Goal: Task Accomplishment & Management: Manage account settings

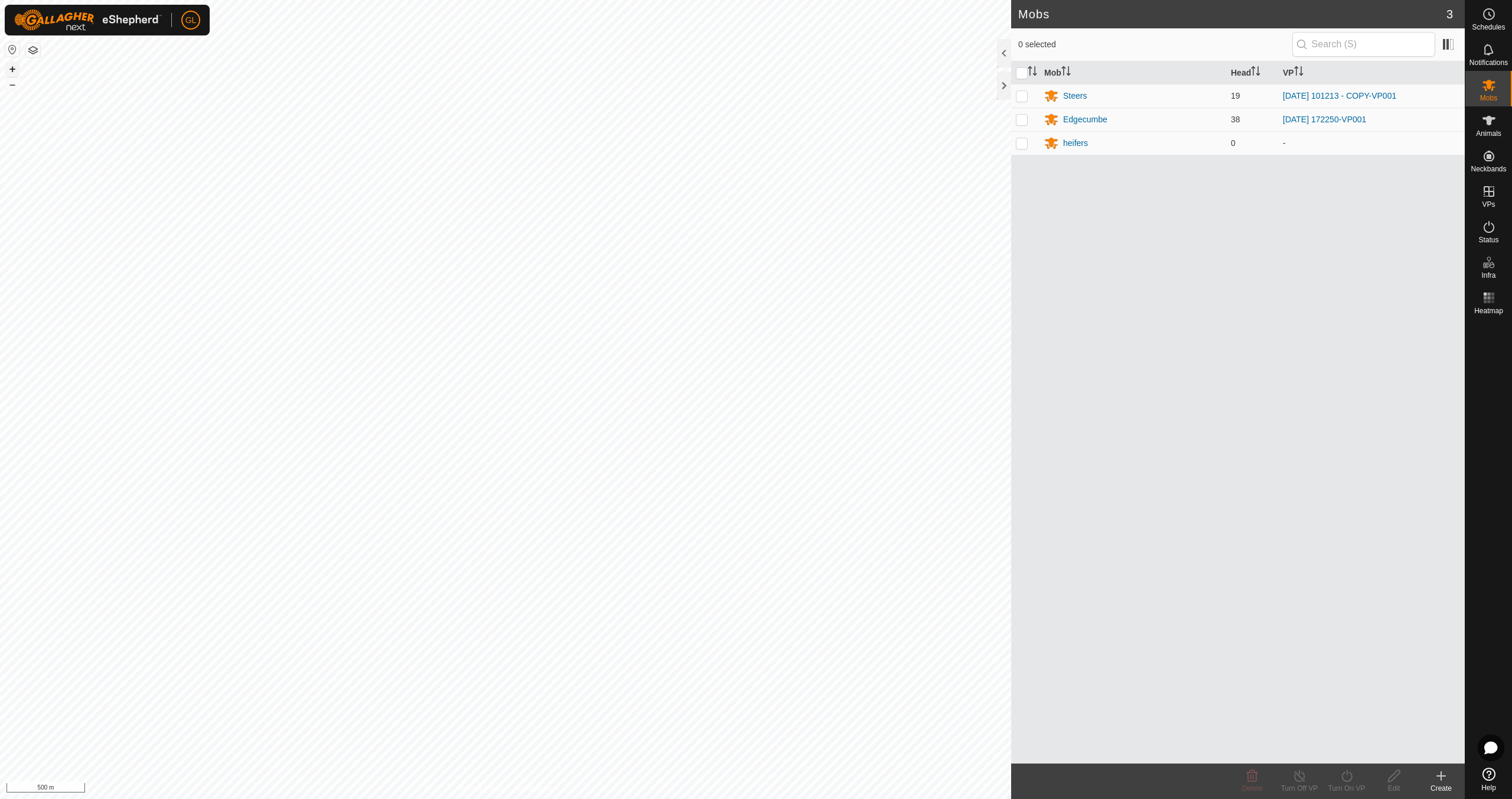
click at [8, 68] on button "+" at bounding box center [12, 69] width 14 height 14
click at [1418, 191] on link "In Rotation" at bounding box center [1413, 191] width 101 height 23
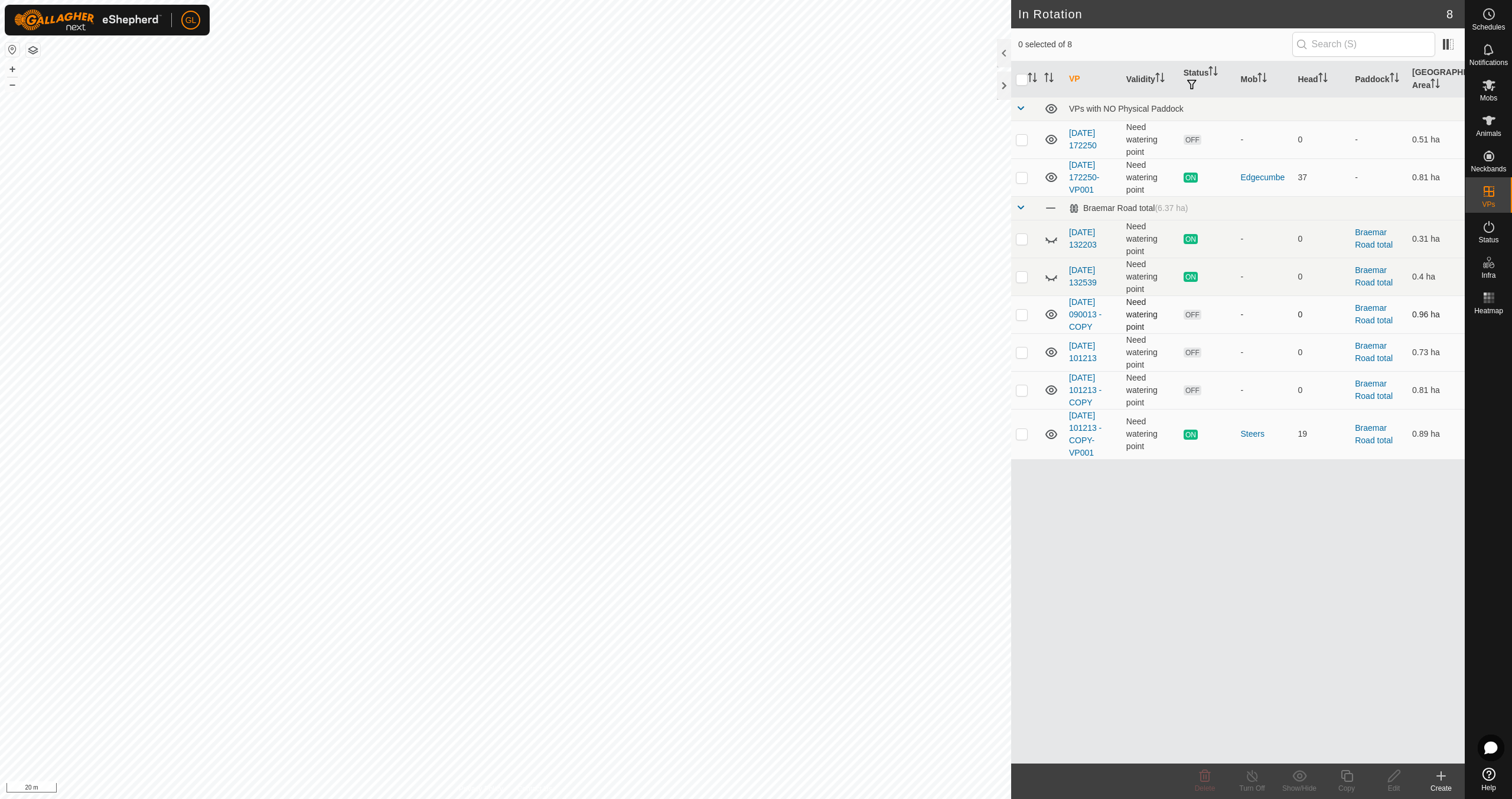
click at [1021, 313] on p-checkbox at bounding box center [1022, 313] width 12 height 9
checkbox input "true"
click at [1019, 353] on p-checkbox at bounding box center [1022, 352] width 12 height 9
checkbox input "true"
click at [1021, 396] on td at bounding box center [1025, 389] width 28 height 38
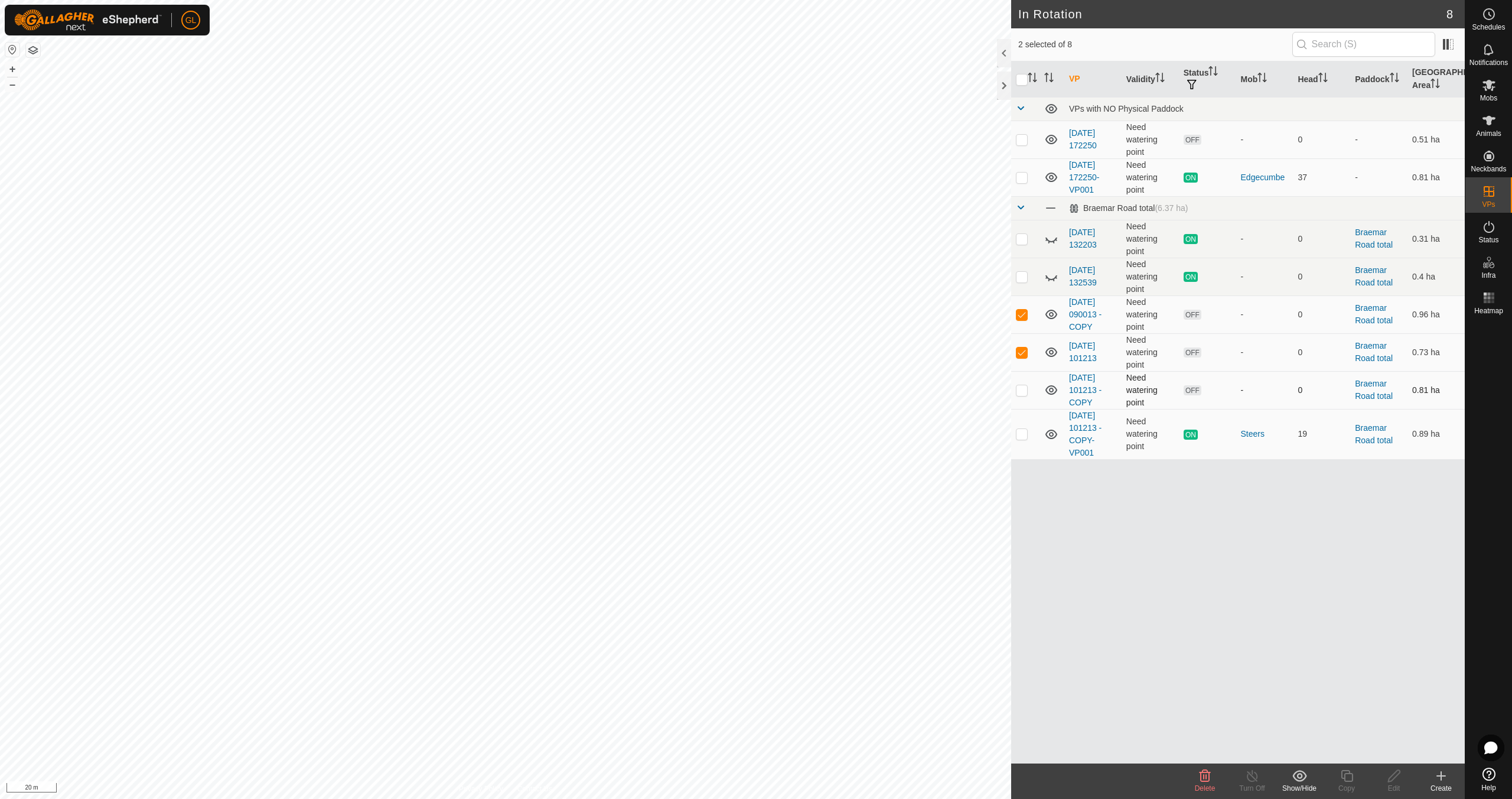
checkbox input "true"
click at [1205, 779] on icon at bounding box center [1205, 776] width 14 height 14
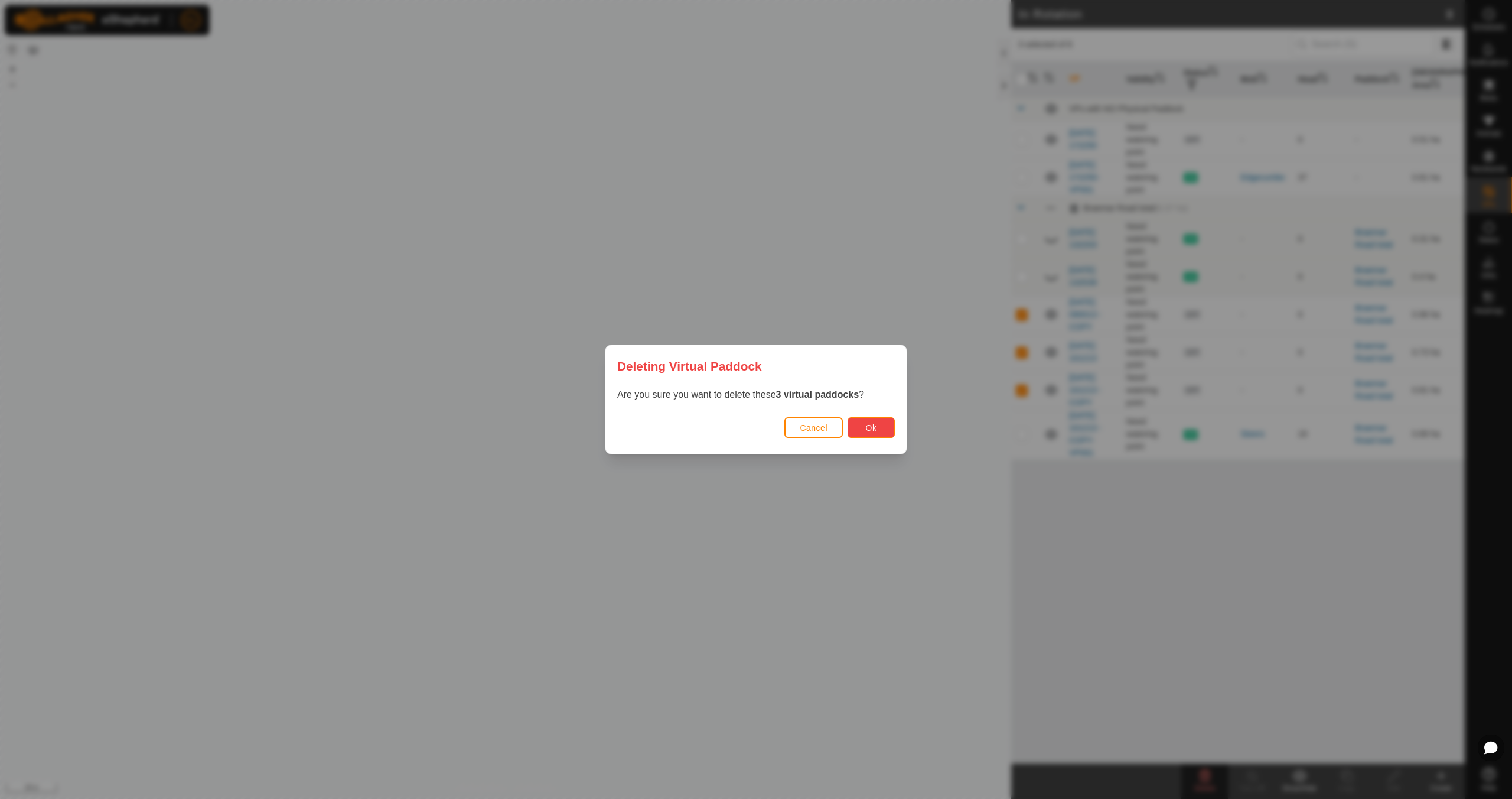
click at [876, 433] on button "Ok" at bounding box center [871, 427] width 48 height 21
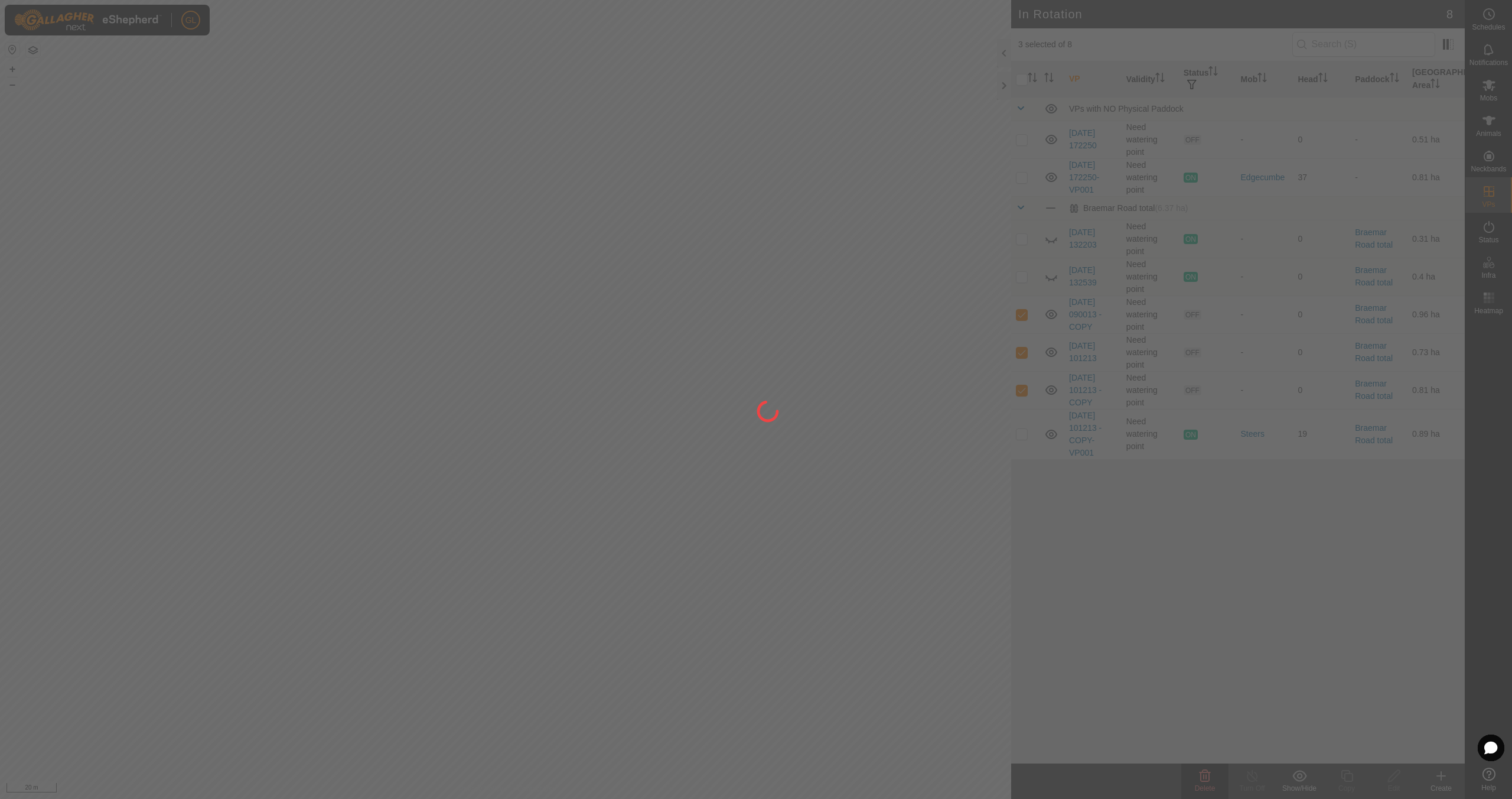
checkbox input "false"
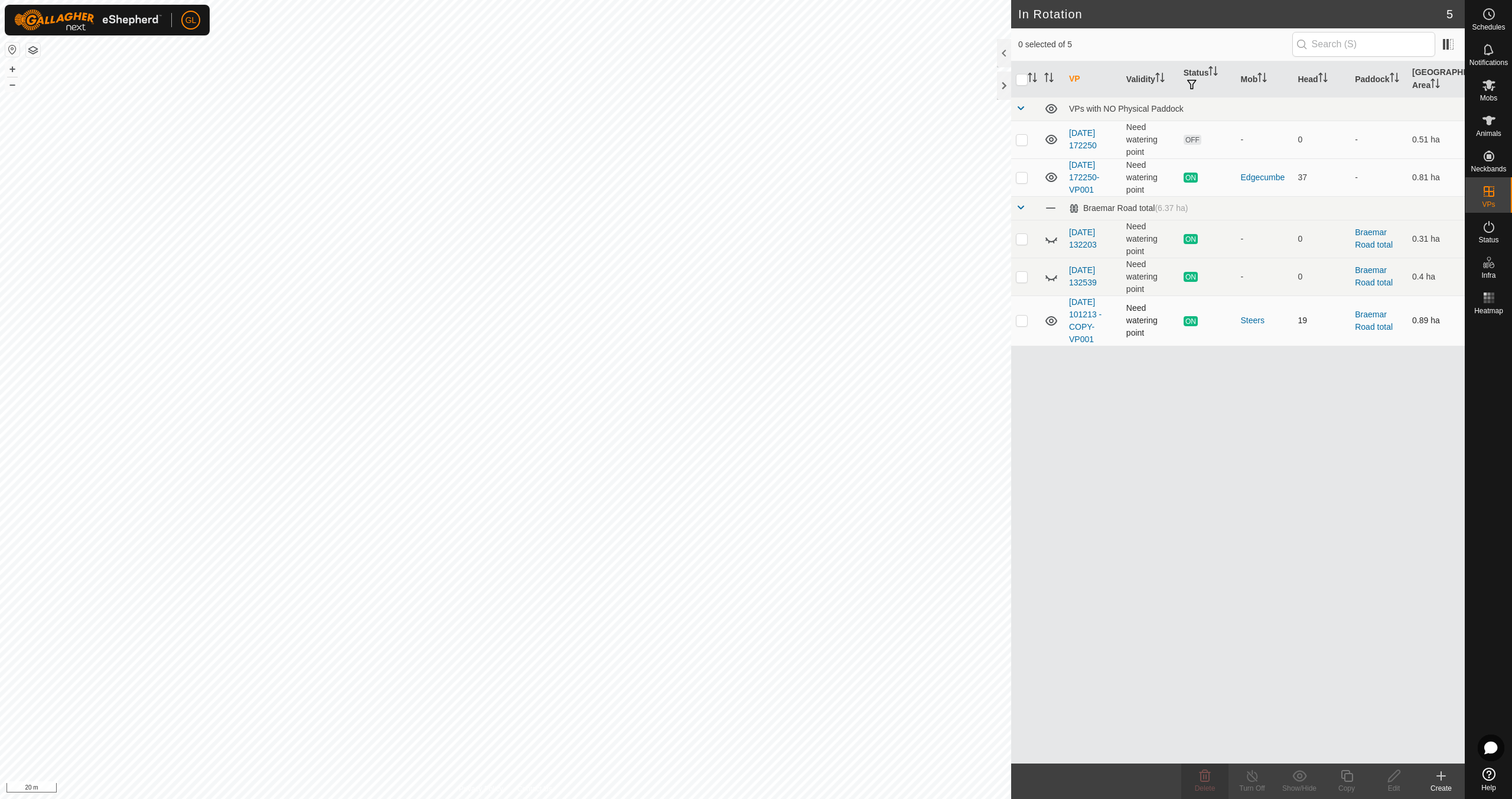
click at [1024, 323] on p-checkbox at bounding box center [1022, 320] width 12 height 9
checkbox input "true"
click at [1345, 779] on icon at bounding box center [1347, 776] width 15 height 14
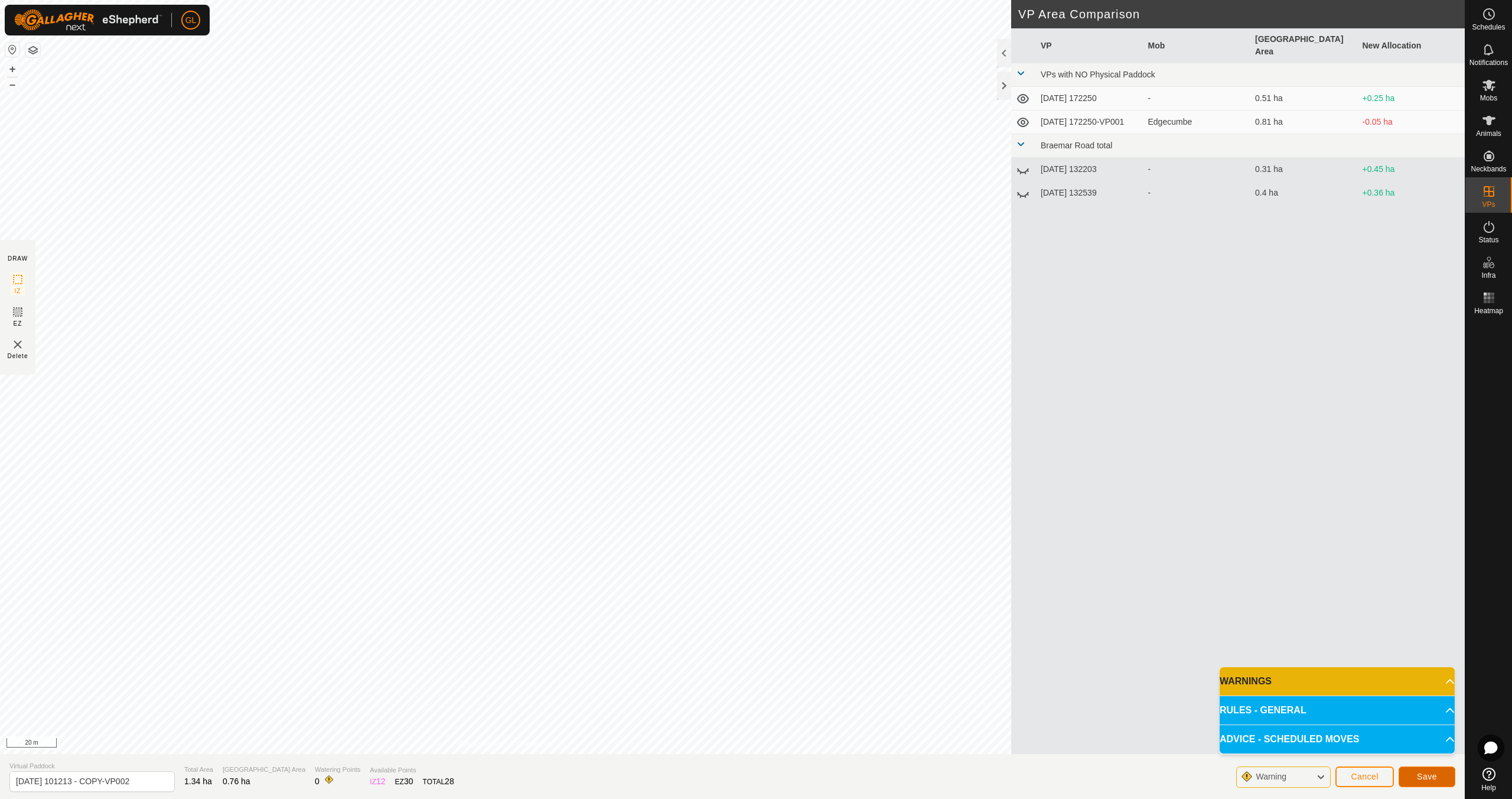
click at [1433, 770] on button "Save" at bounding box center [1427, 776] width 57 height 21
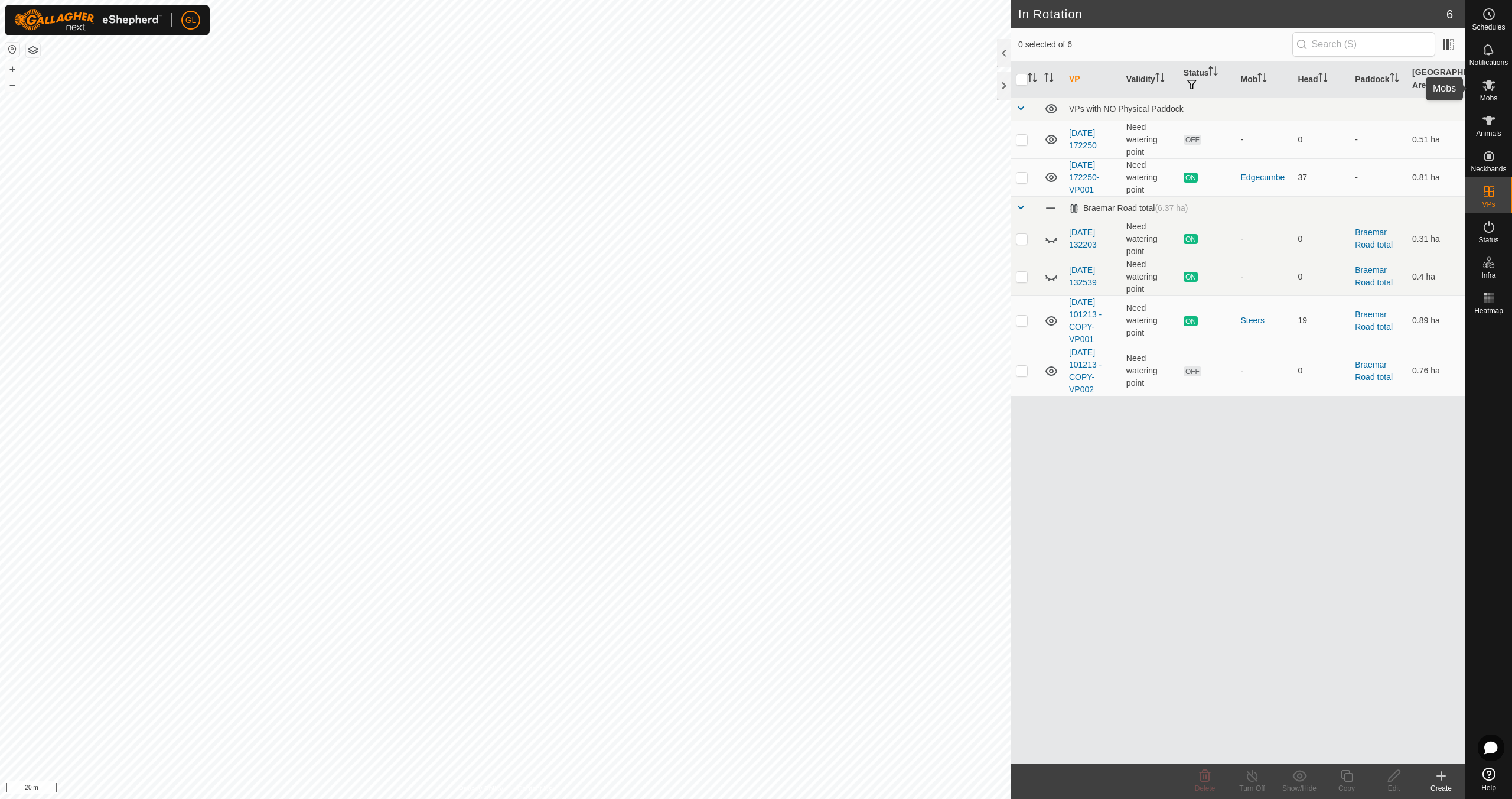
click at [1488, 89] on icon at bounding box center [1489, 84] width 14 height 14
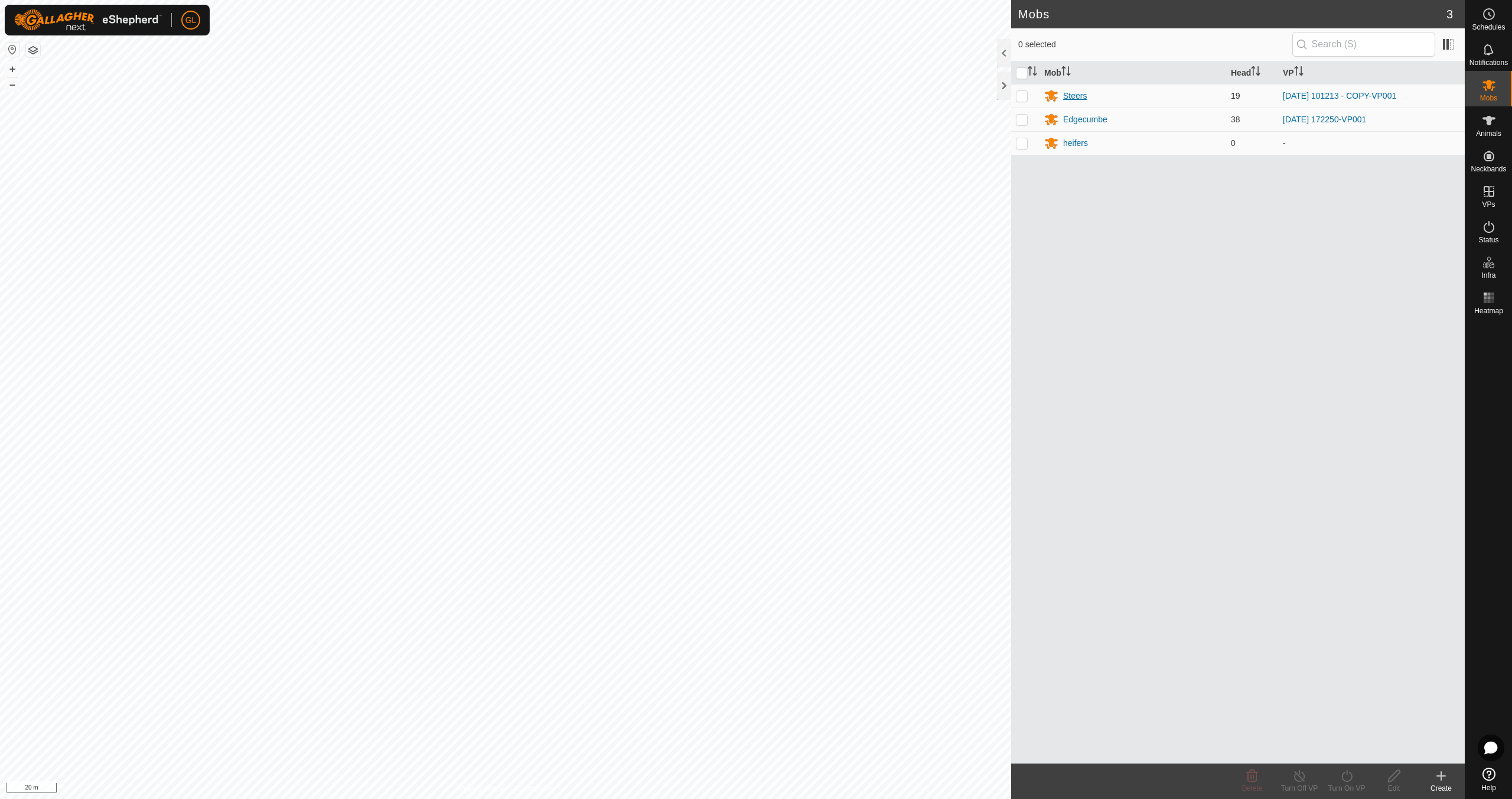
click at [1082, 95] on div "Steers" at bounding box center [1075, 95] width 23 height 13
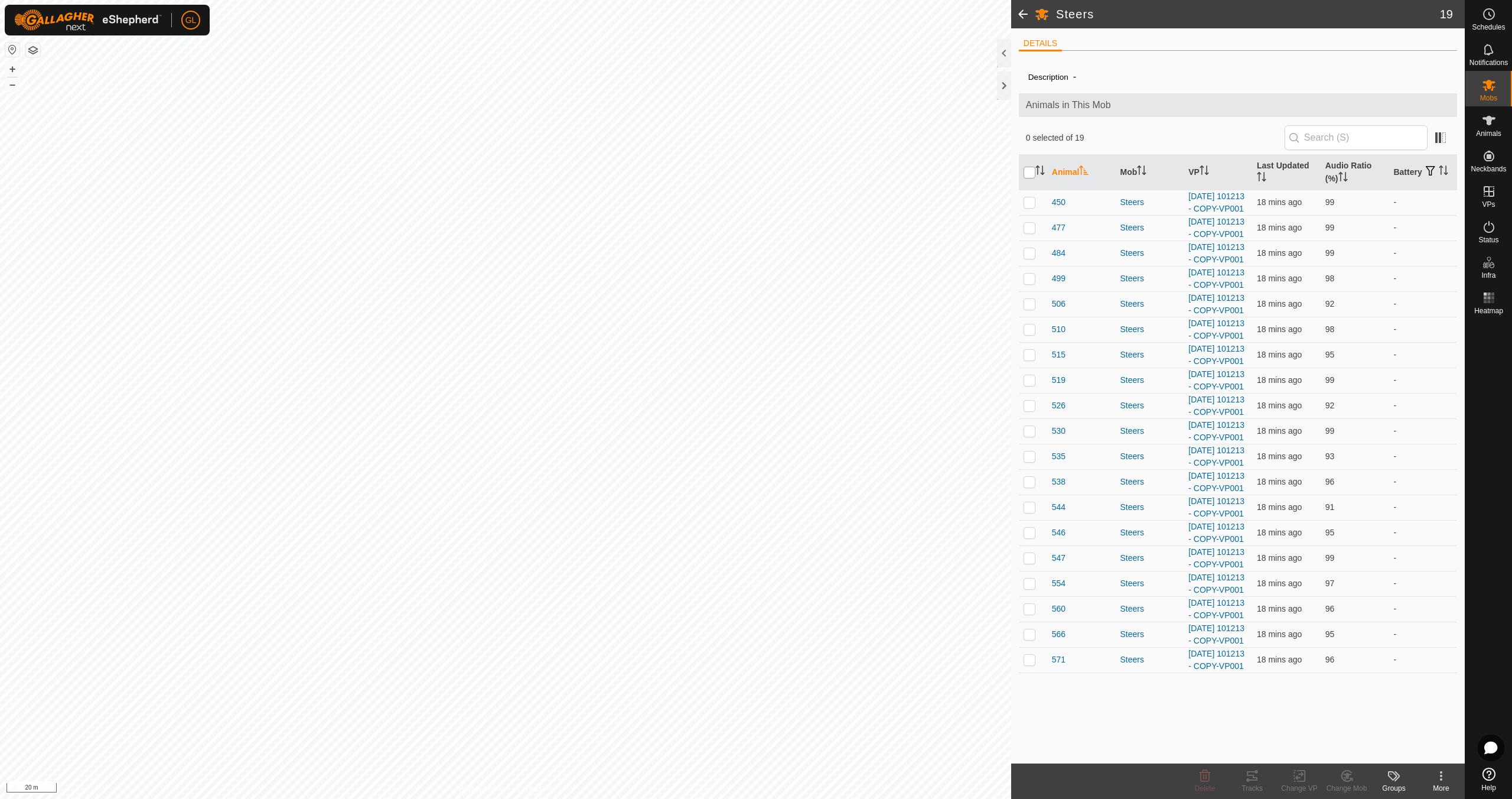
click at [1028, 172] on input "checkbox" at bounding box center [1029, 172] width 12 height 12
checkbox input "true"
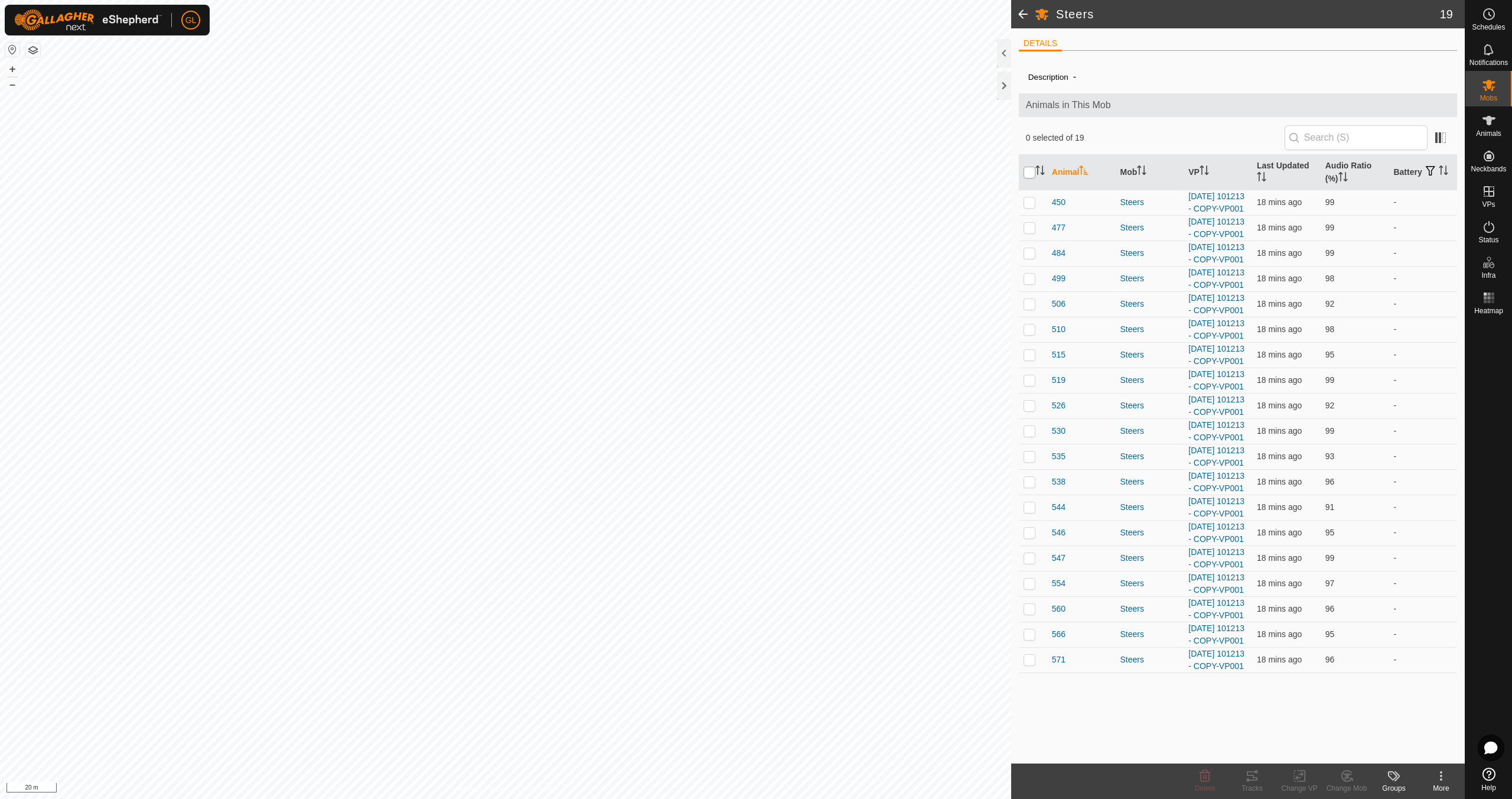
checkbox input "true"
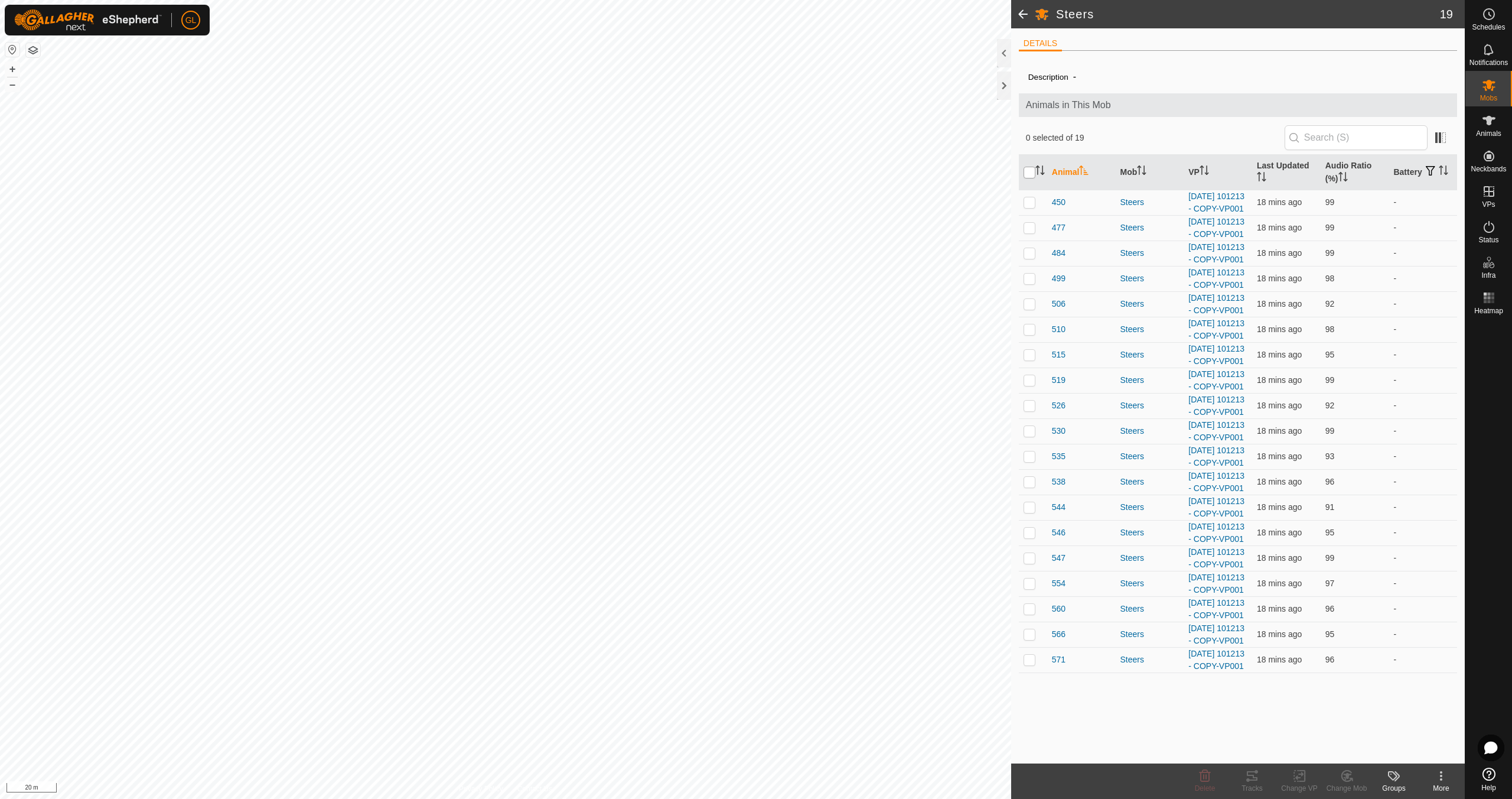
checkbox input "true"
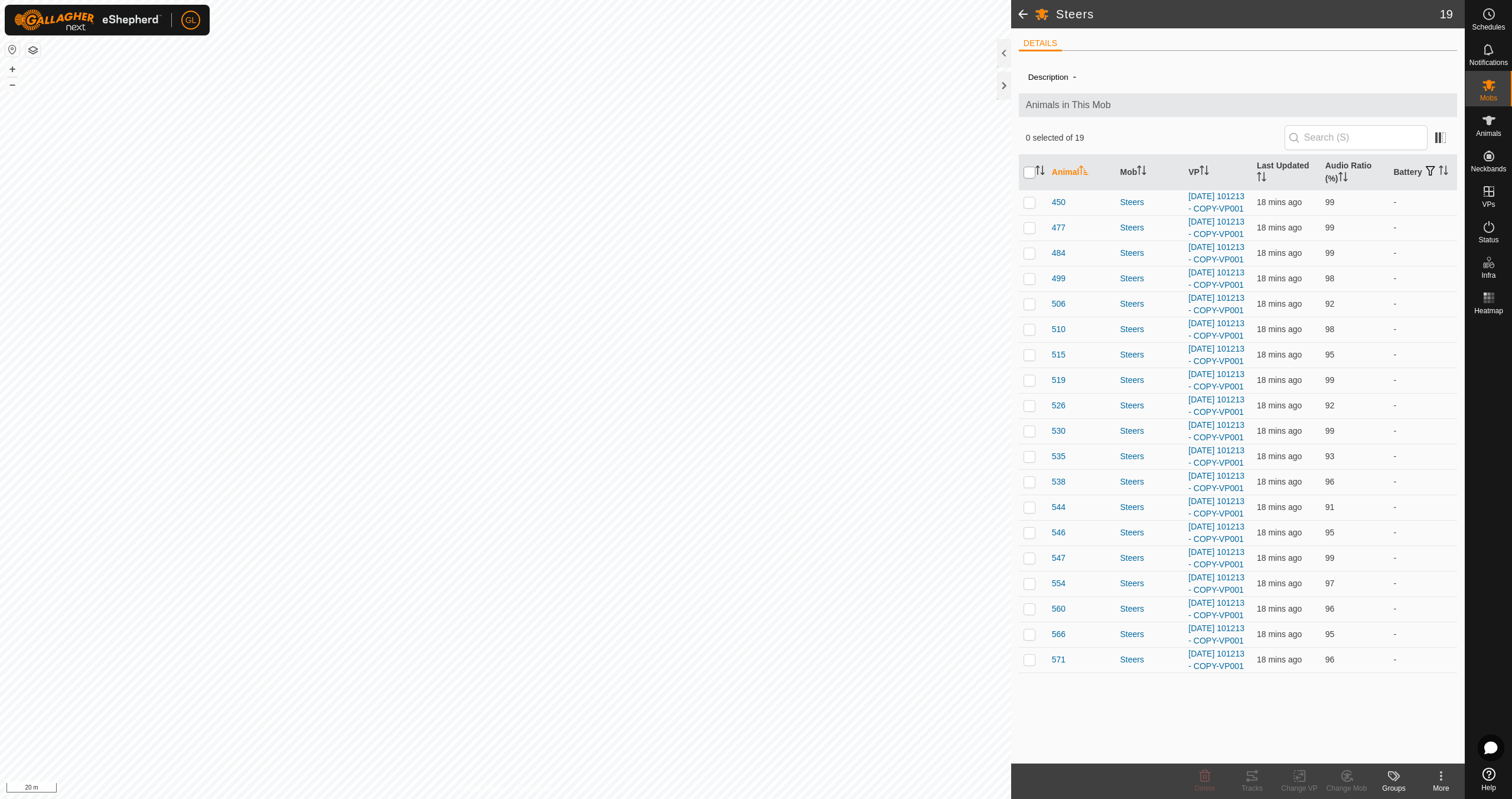
checkbox input "true"
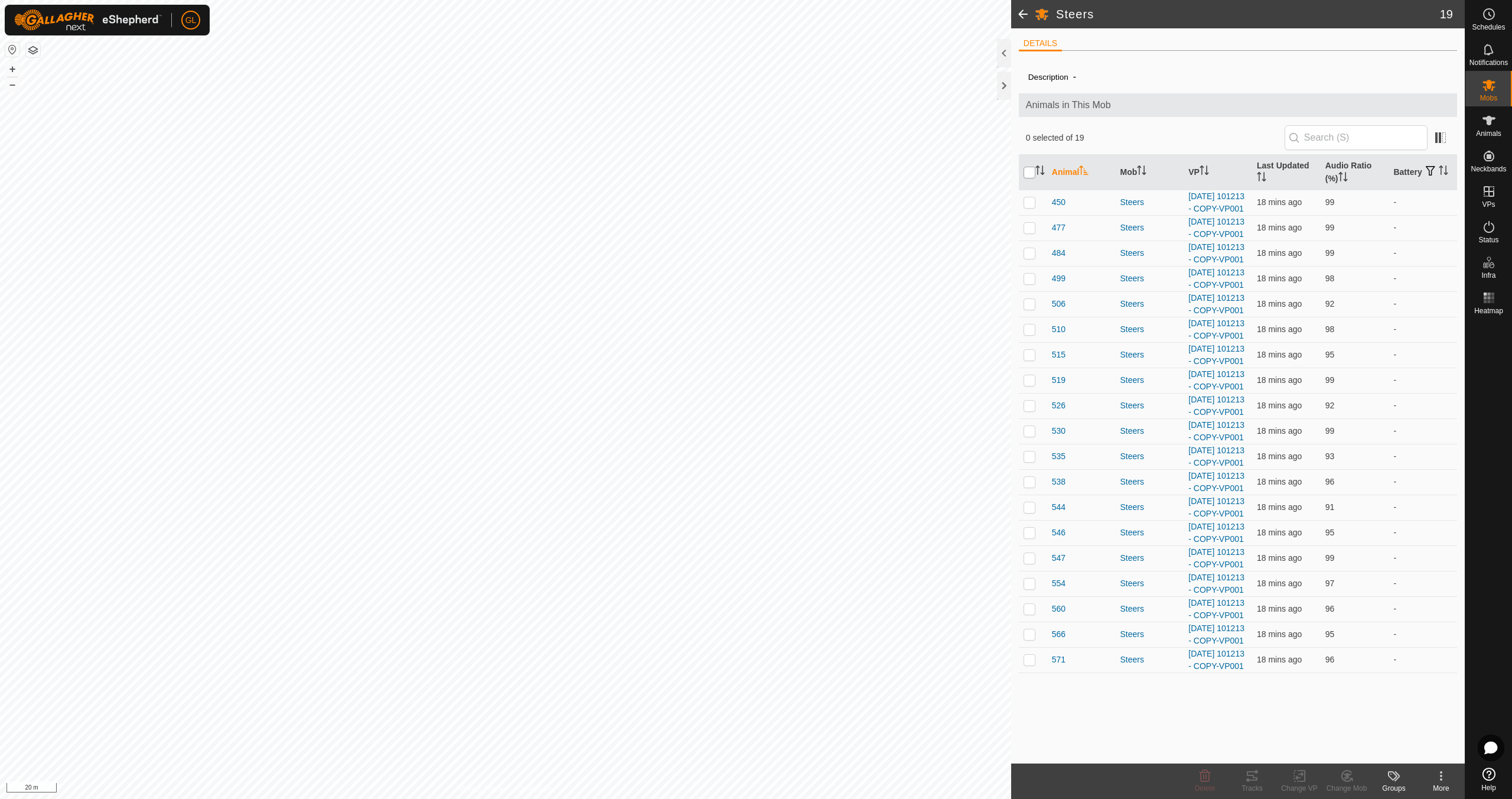
checkbox input "true"
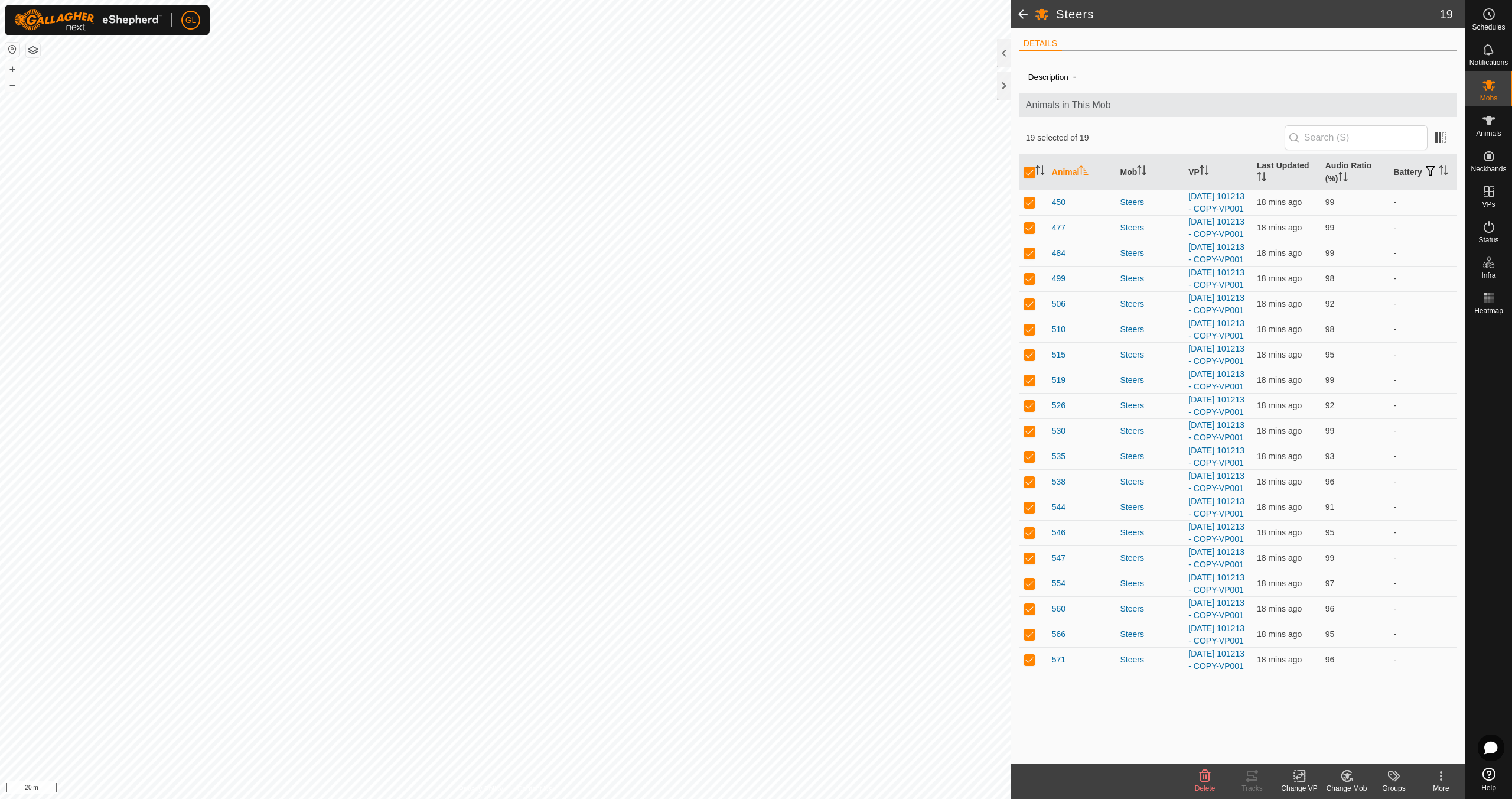
click at [1299, 784] on div "Change VP" at bounding box center [1299, 788] width 48 height 11
click at [1327, 725] on link "Choose VP..." at bounding box center [1335, 725] width 117 height 23
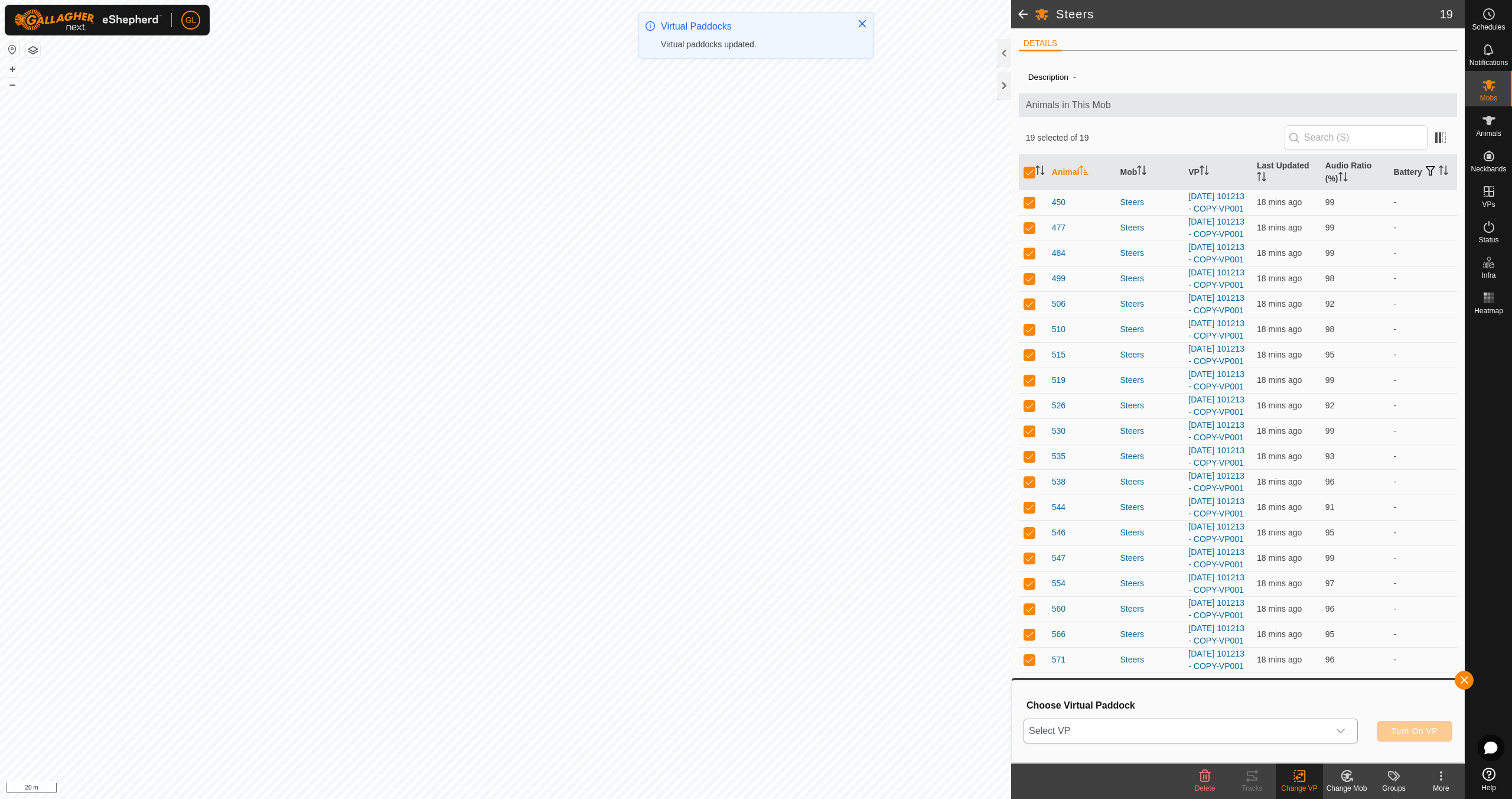
click at [1341, 727] on icon "dropdown trigger" at bounding box center [1340, 730] width 9 height 9
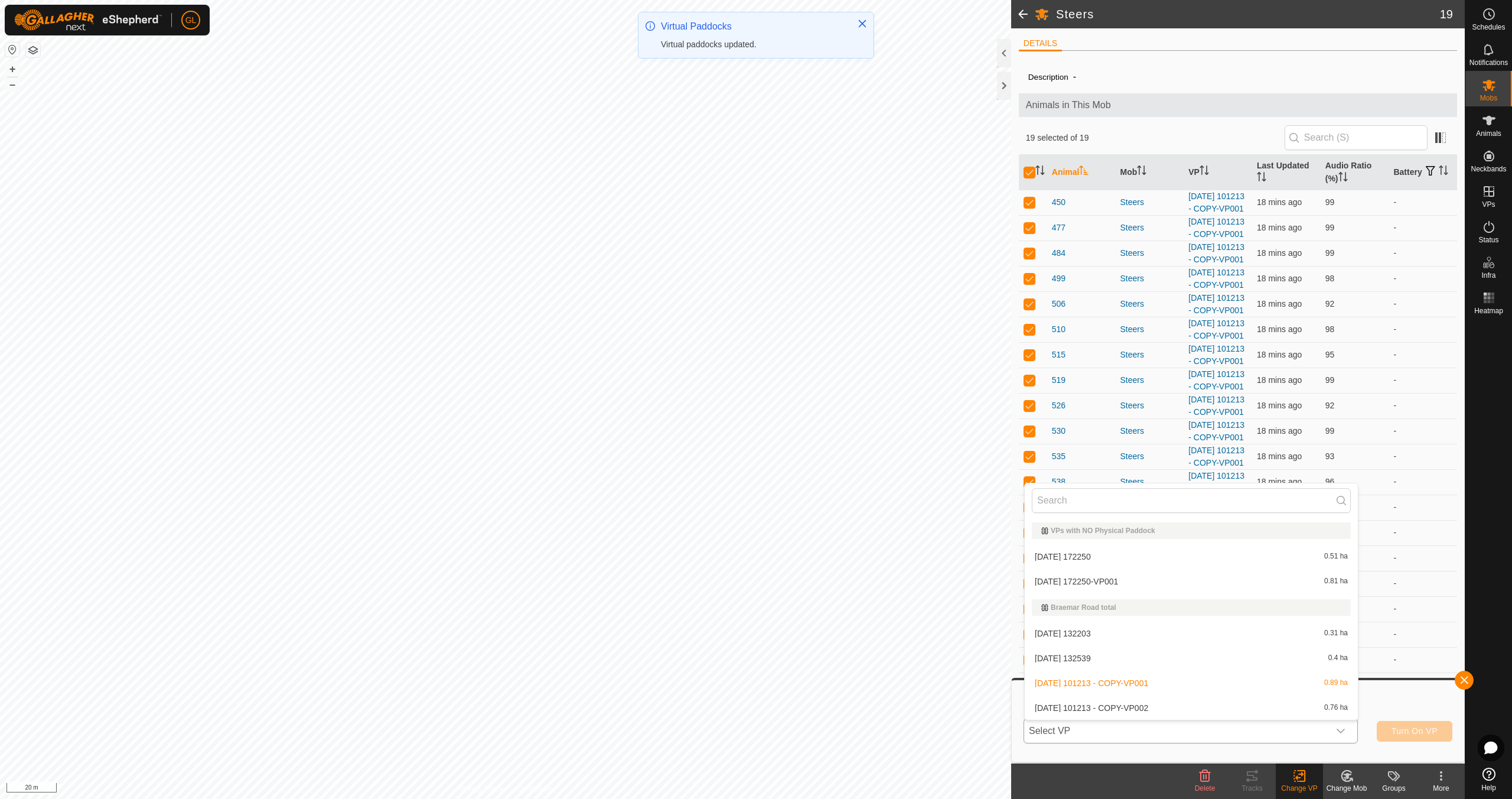
click at [1273, 710] on li "[DATE] 101213 - COPY-VP002 0.76 ha" at bounding box center [1191, 708] width 333 height 23
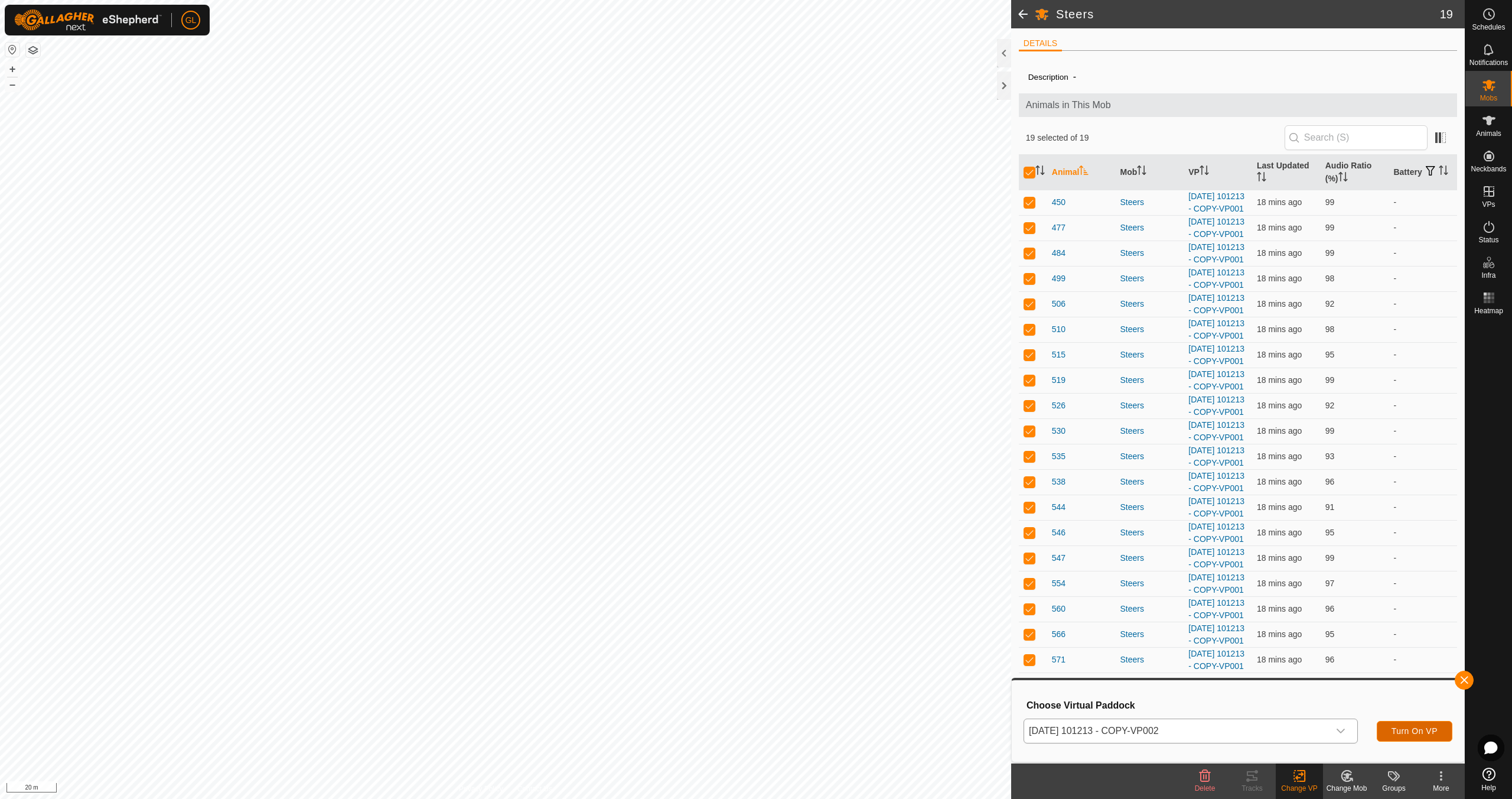
click at [1414, 733] on span "Turn On VP" at bounding box center [1414, 730] width 46 height 9
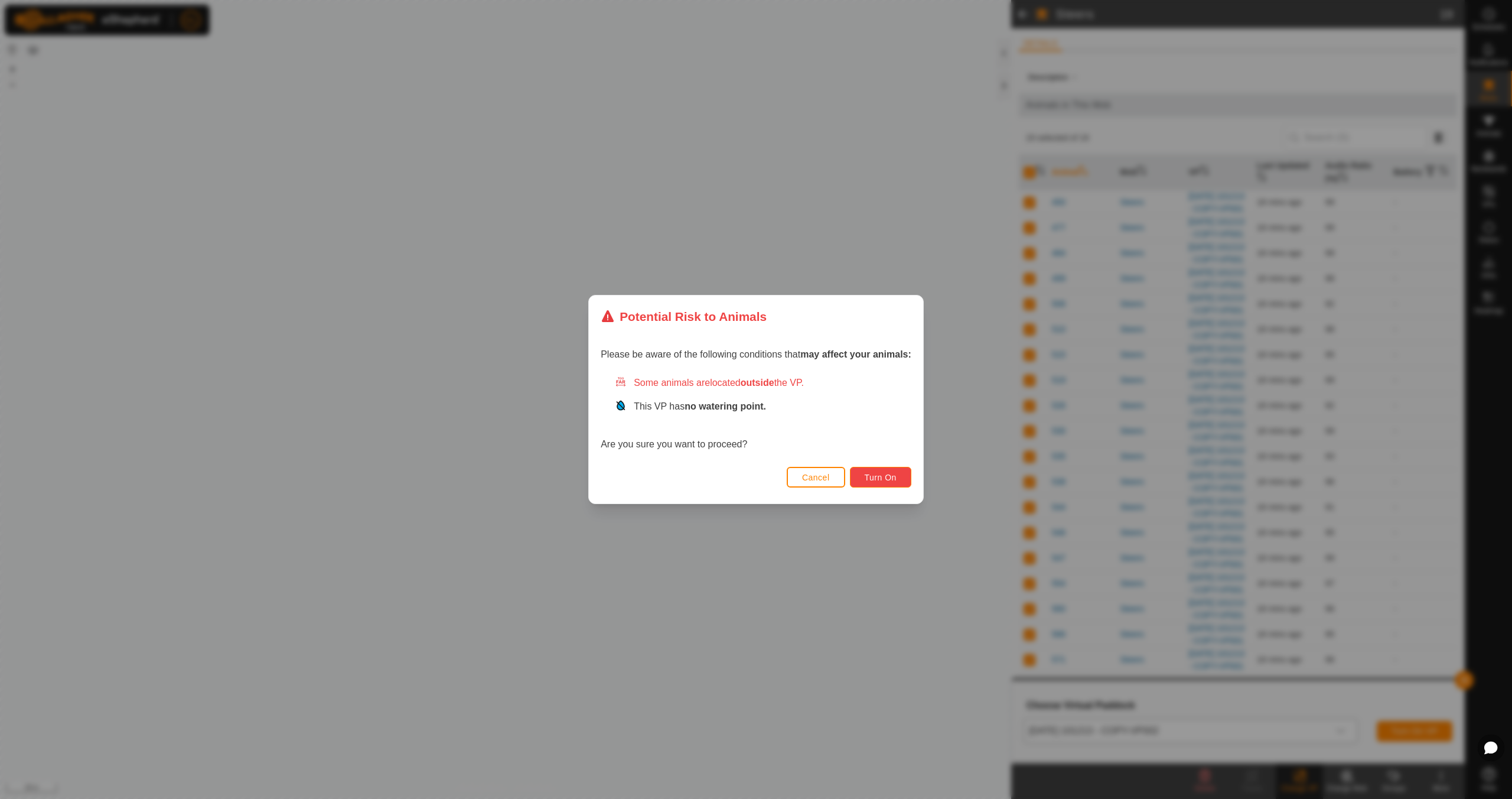
click at [892, 481] on span "Turn On" at bounding box center [880, 477] width 32 height 9
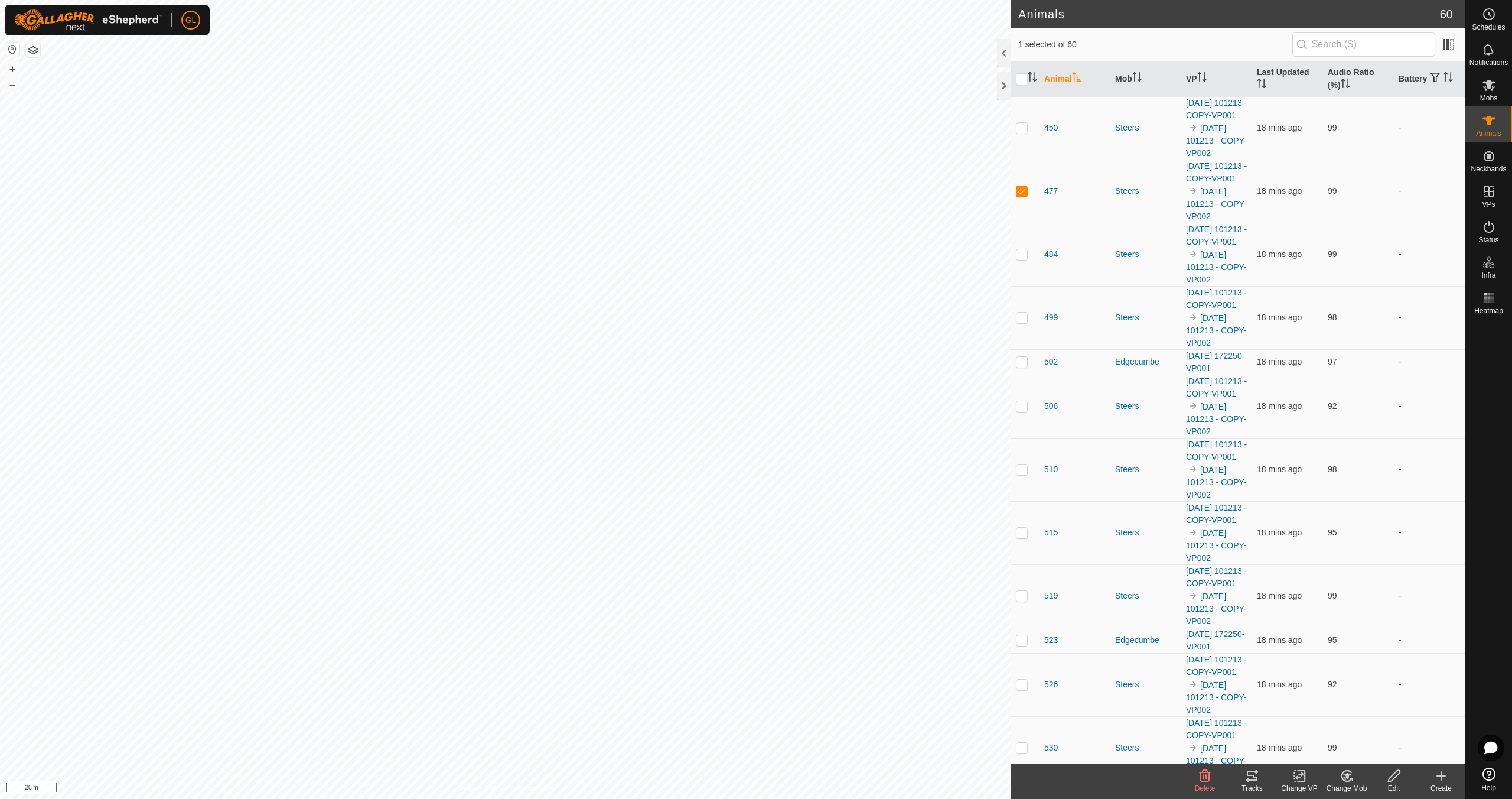
click at [1260, 780] on tracks-svg-icon at bounding box center [1252, 776] width 48 height 14
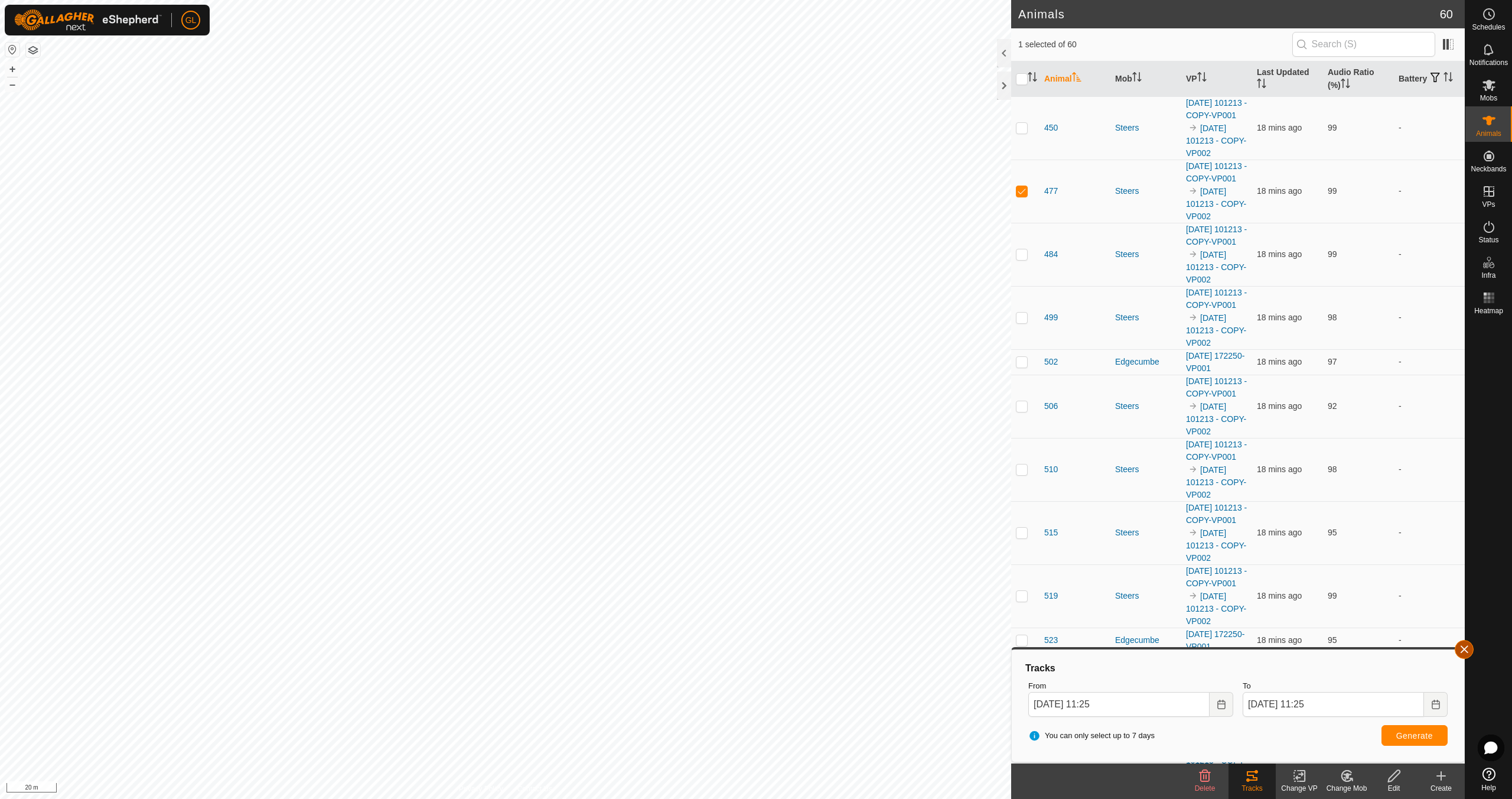
click at [1464, 649] on button "button" at bounding box center [1464, 649] width 19 height 19
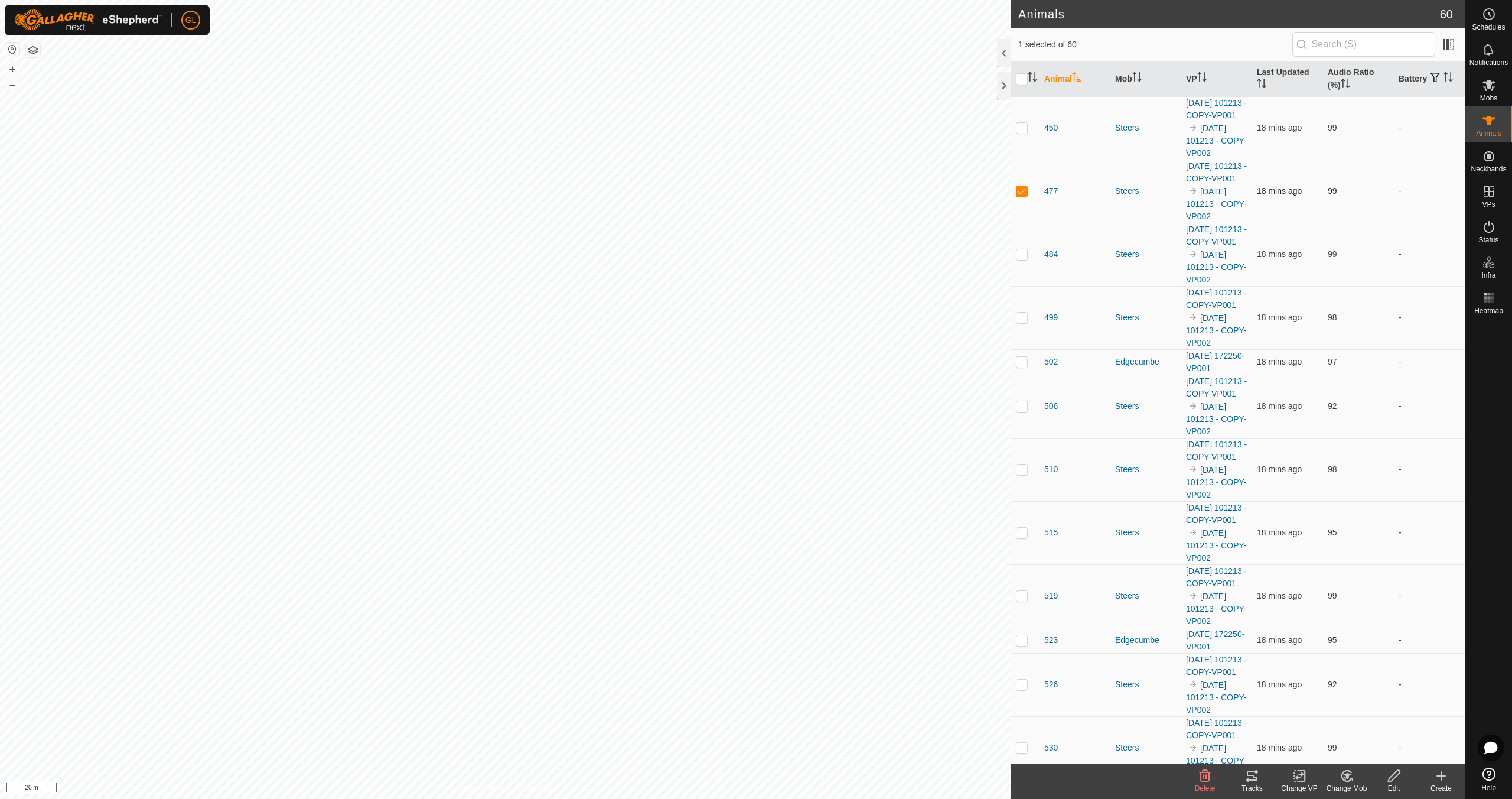
click at [1019, 196] on p-checkbox at bounding box center [1022, 191] width 12 height 9
checkbox input "false"
click at [1487, 201] on span "VPs" at bounding box center [1489, 204] width 13 height 7
click at [1402, 191] on link "In Rotation" at bounding box center [1413, 191] width 101 height 23
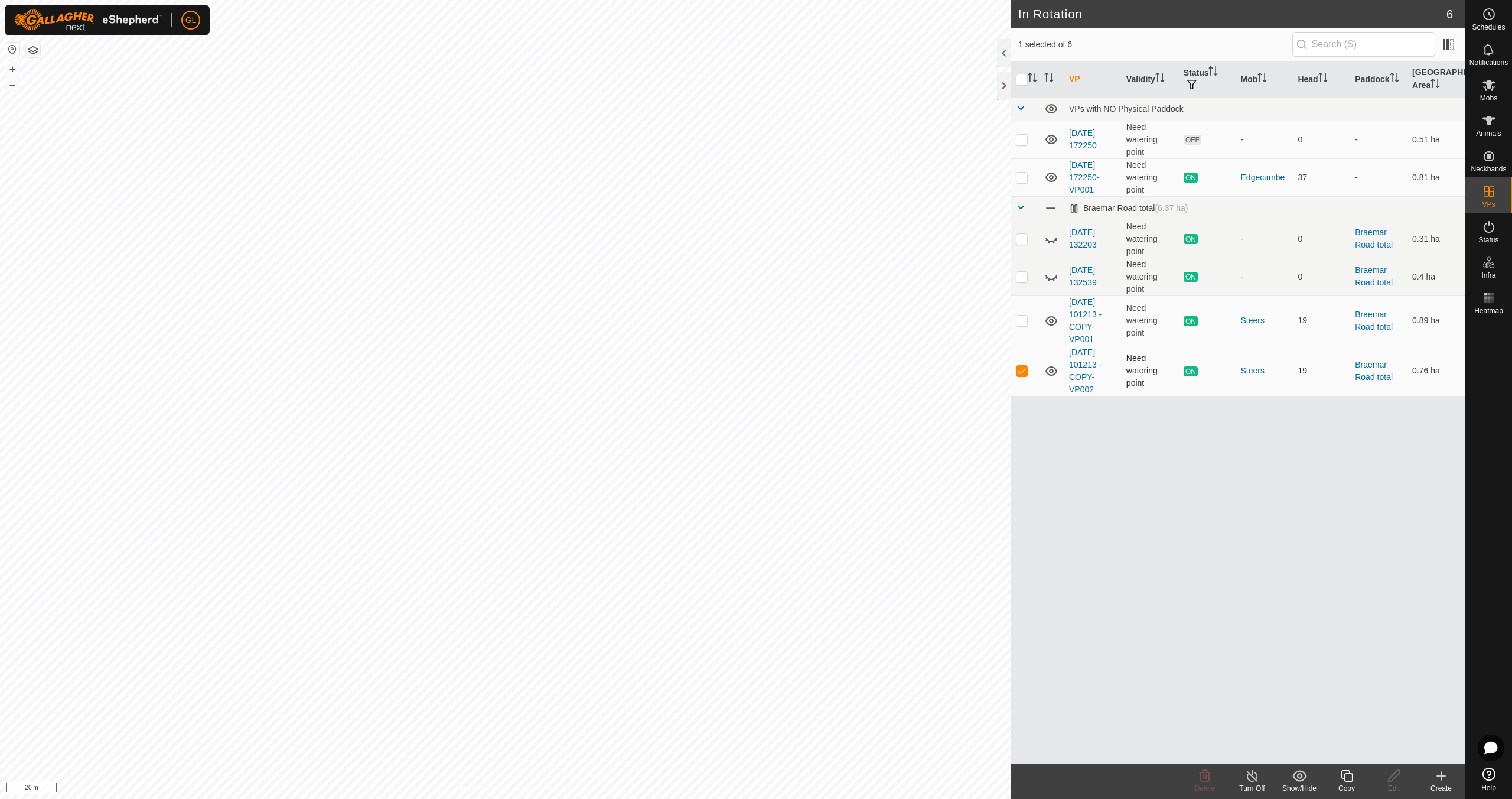
click at [1029, 372] on td at bounding box center [1025, 371] width 28 height 50
checkbox input "false"
click at [18, 85] on button "–" at bounding box center [12, 84] width 14 height 14
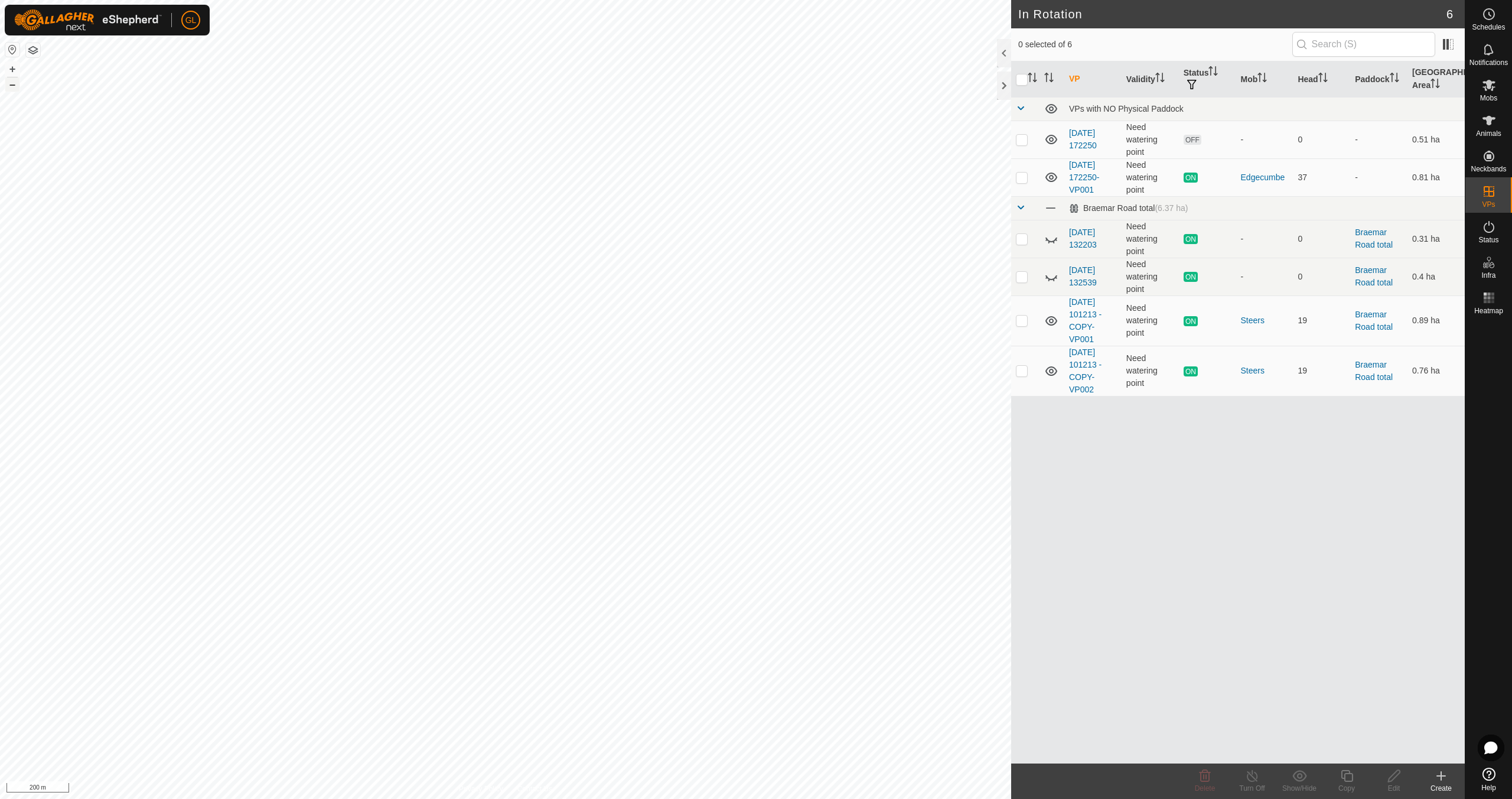
click at [18, 84] on button "–" at bounding box center [12, 84] width 14 height 14
click at [14, 67] on button "+" at bounding box center [12, 69] width 14 height 14
click at [13, 66] on button "+" at bounding box center [12, 69] width 14 height 14
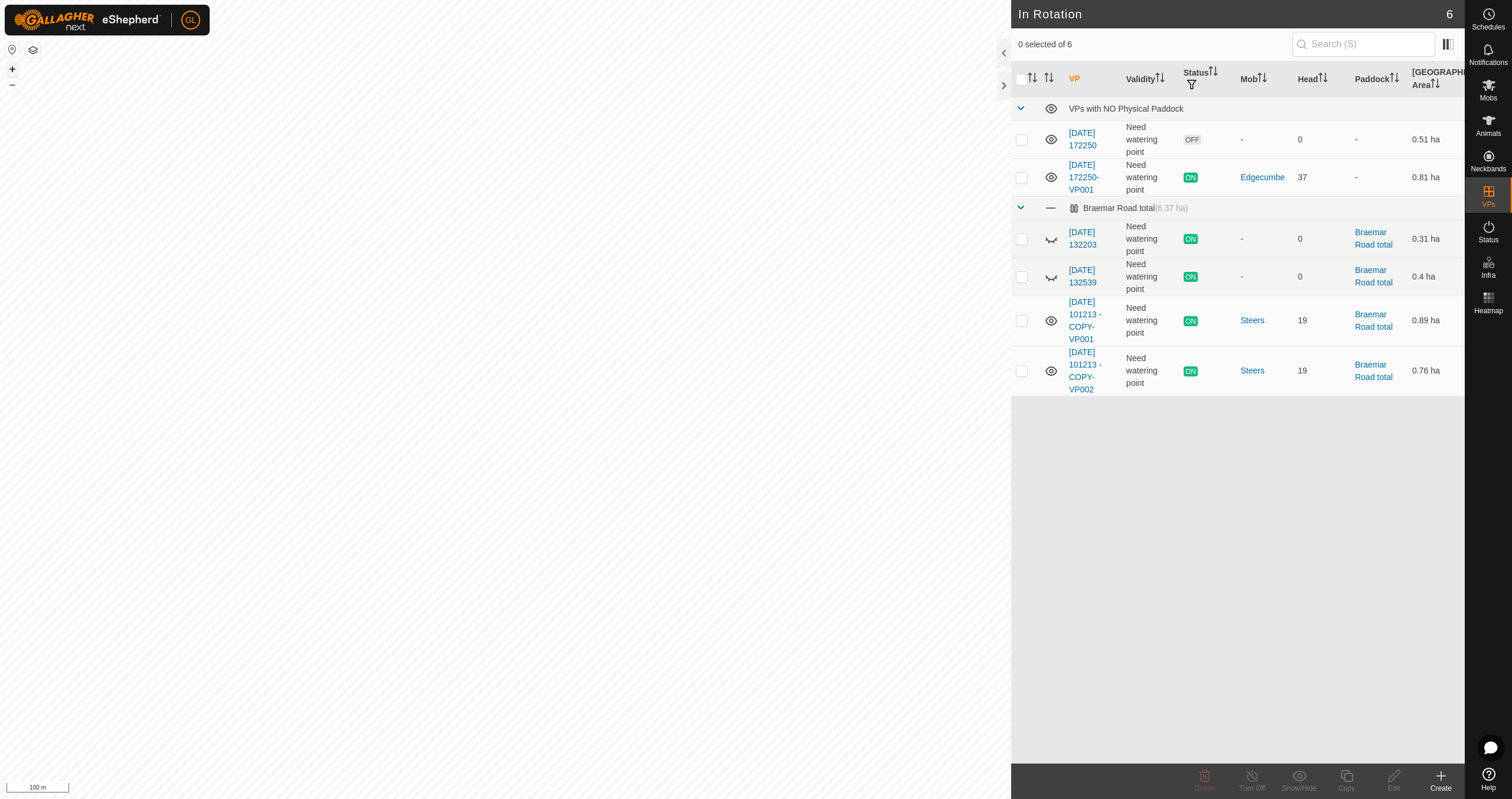
click at [13, 66] on button "+" at bounding box center [12, 69] width 14 height 14
click at [1021, 138] on p-checkbox at bounding box center [1022, 139] width 12 height 9
click at [1205, 781] on icon at bounding box center [1205, 776] width 11 height 12
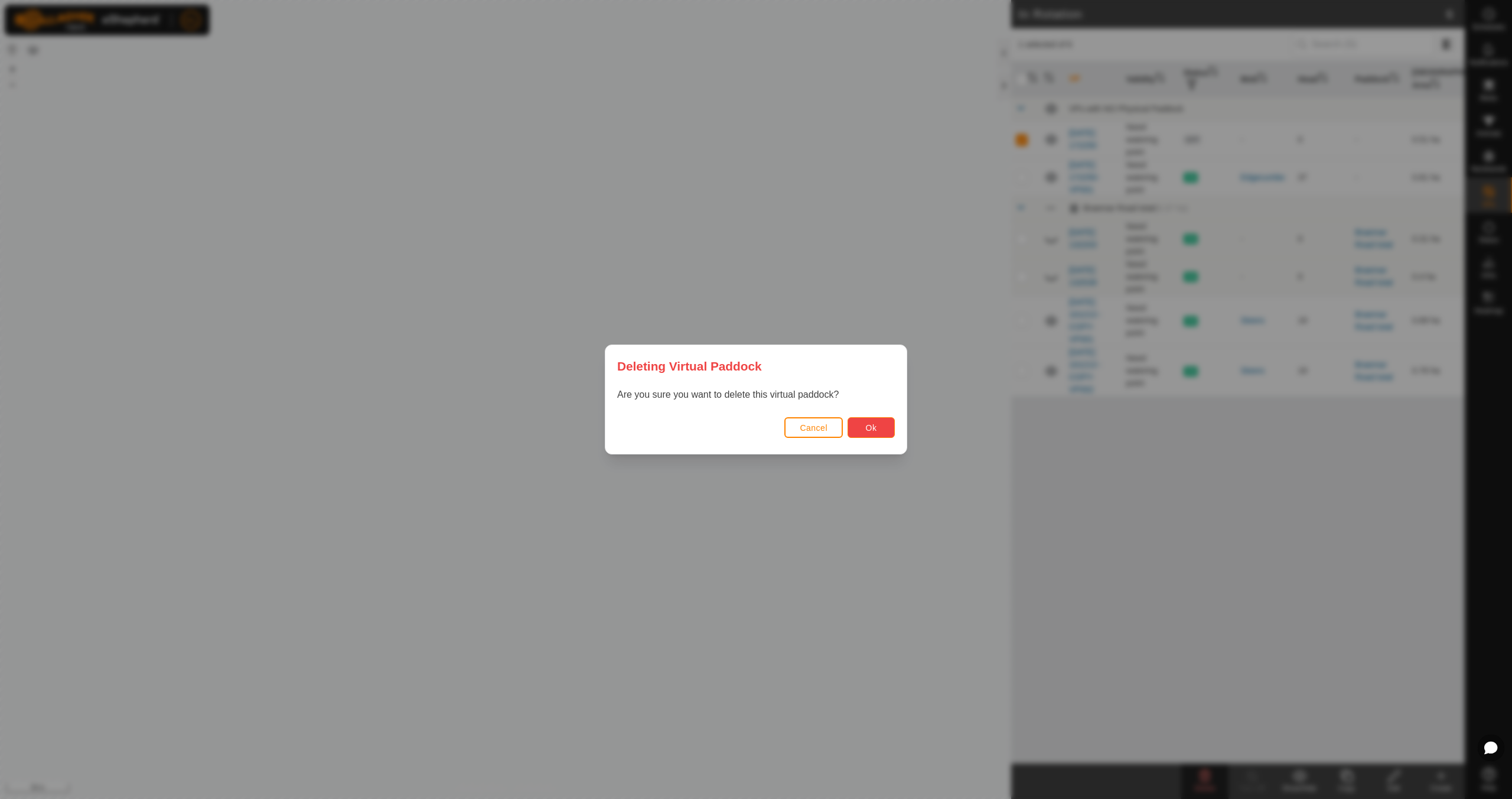
click at [886, 430] on button "Ok" at bounding box center [871, 427] width 48 height 21
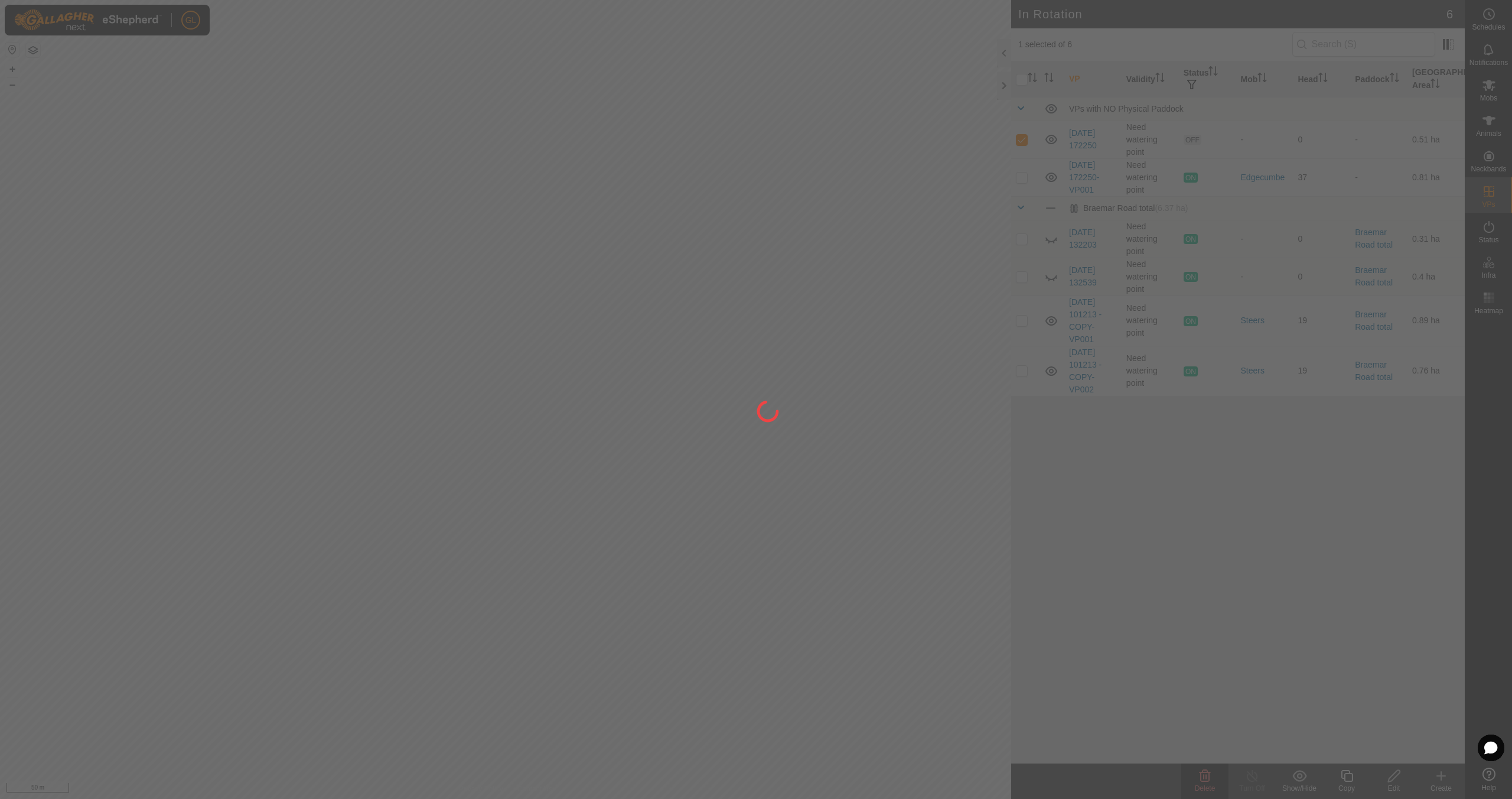
checkbox input "false"
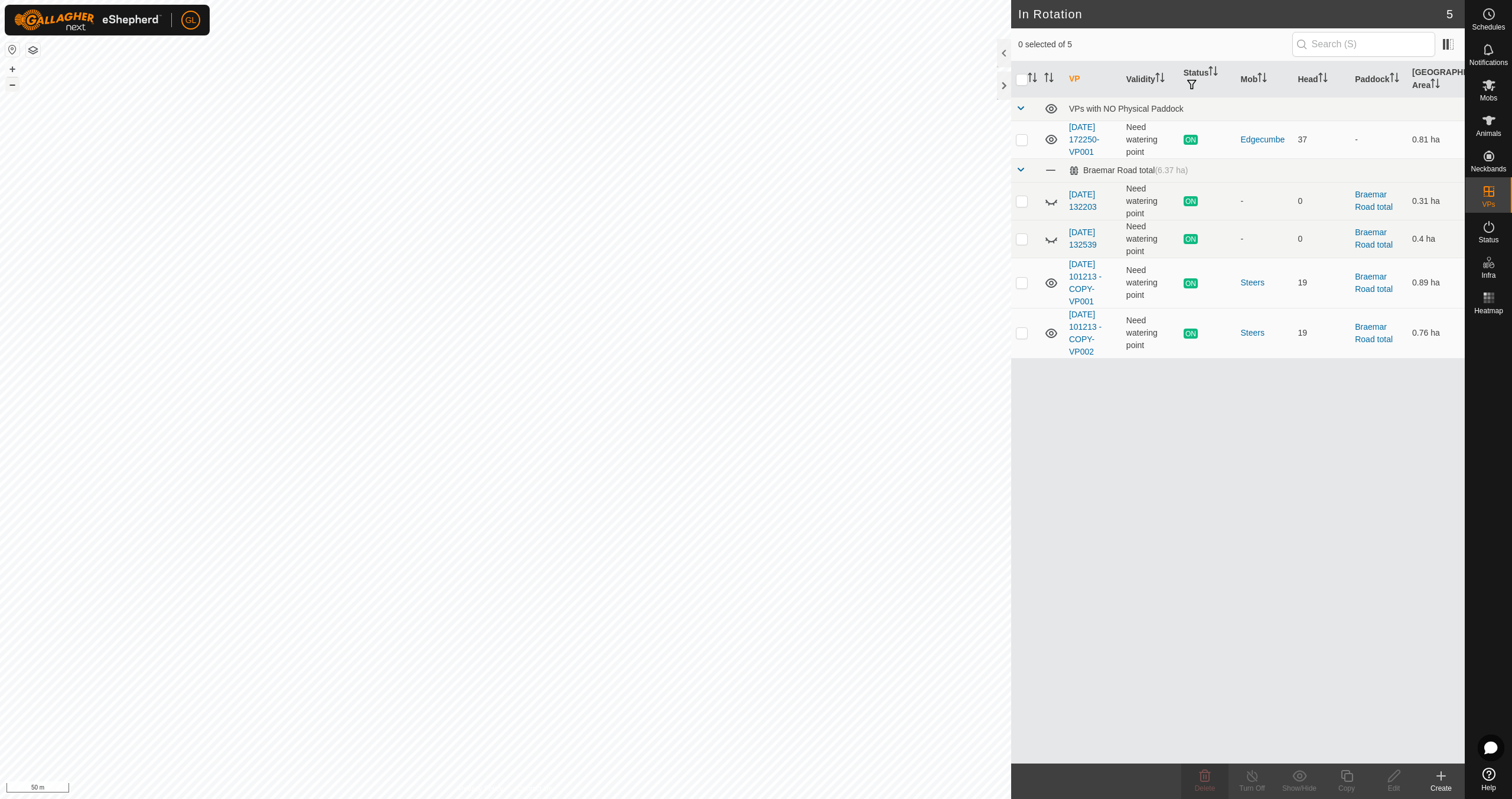
click at [16, 84] on button "–" at bounding box center [12, 84] width 14 height 14
